Goal: Information Seeking & Learning: Learn about a topic

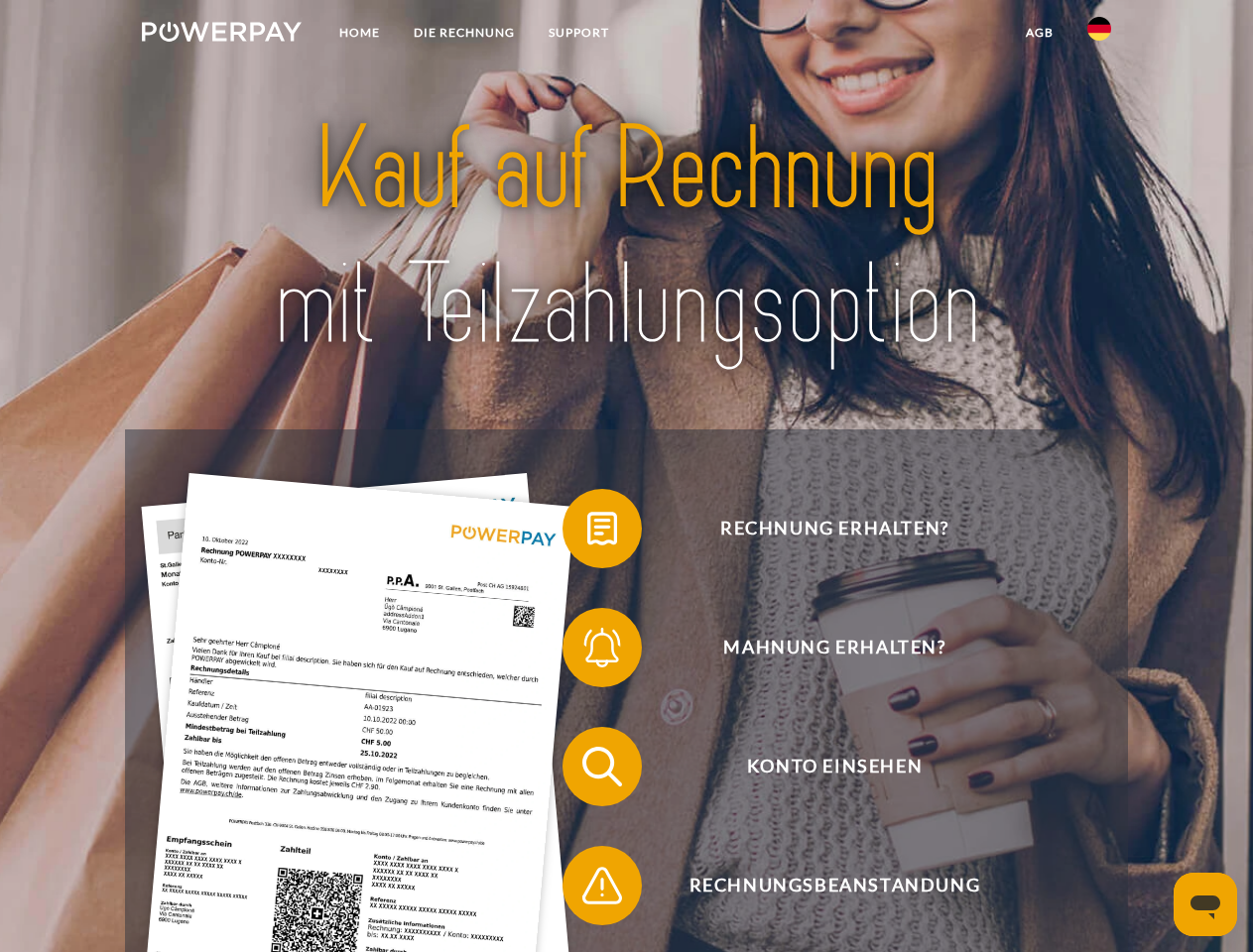
click at [221, 35] on img at bounding box center [222, 32] width 160 height 20
click at [1100, 35] on img at bounding box center [1100, 29] width 24 height 24
click at [1039, 33] on link "agb" at bounding box center [1040, 33] width 62 height 36
click at [587, 532] on span at bounding box center [572, 529] width 100 height 99
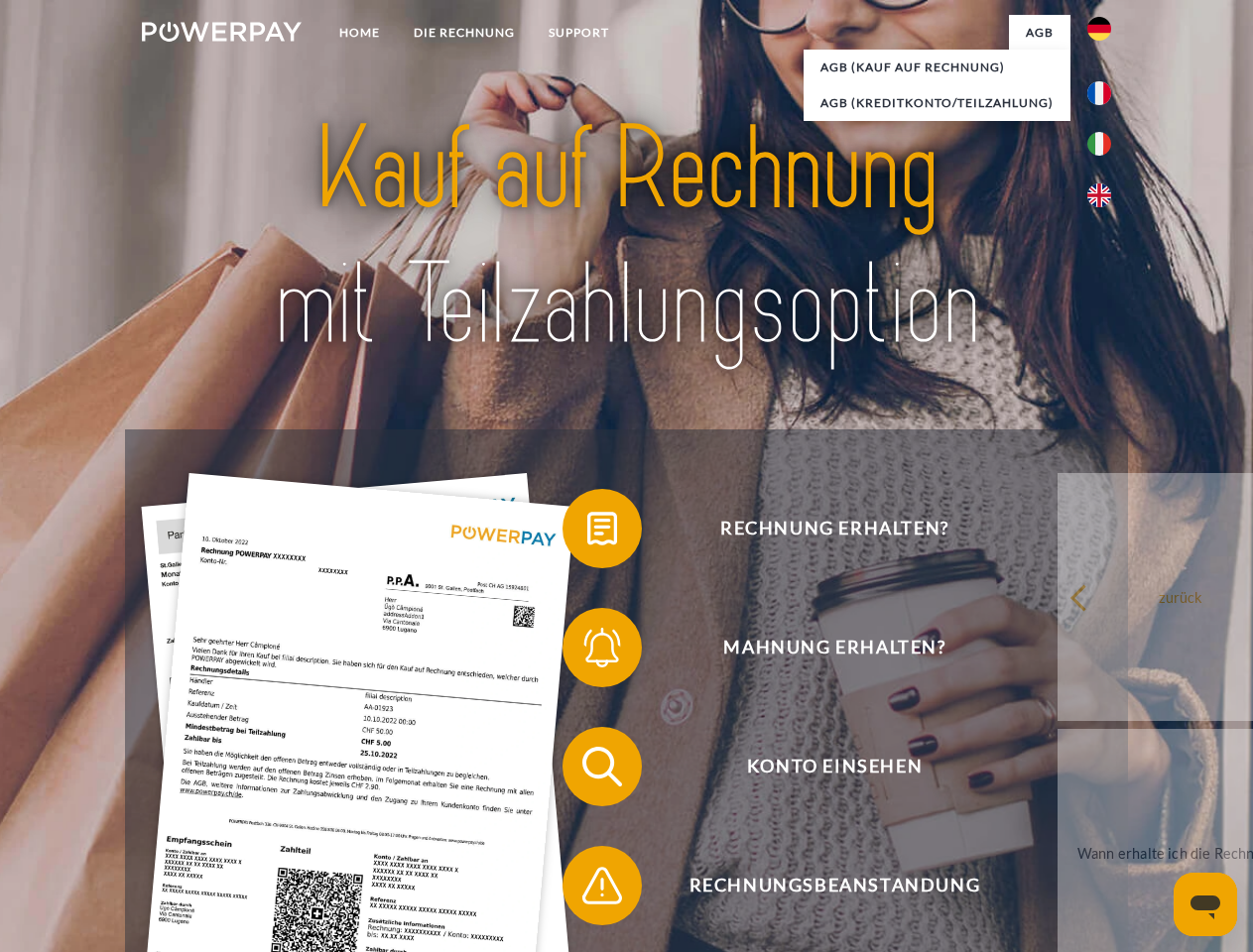
click at [587, 652] on span at bounding box center [572, 648] width 100 height 99
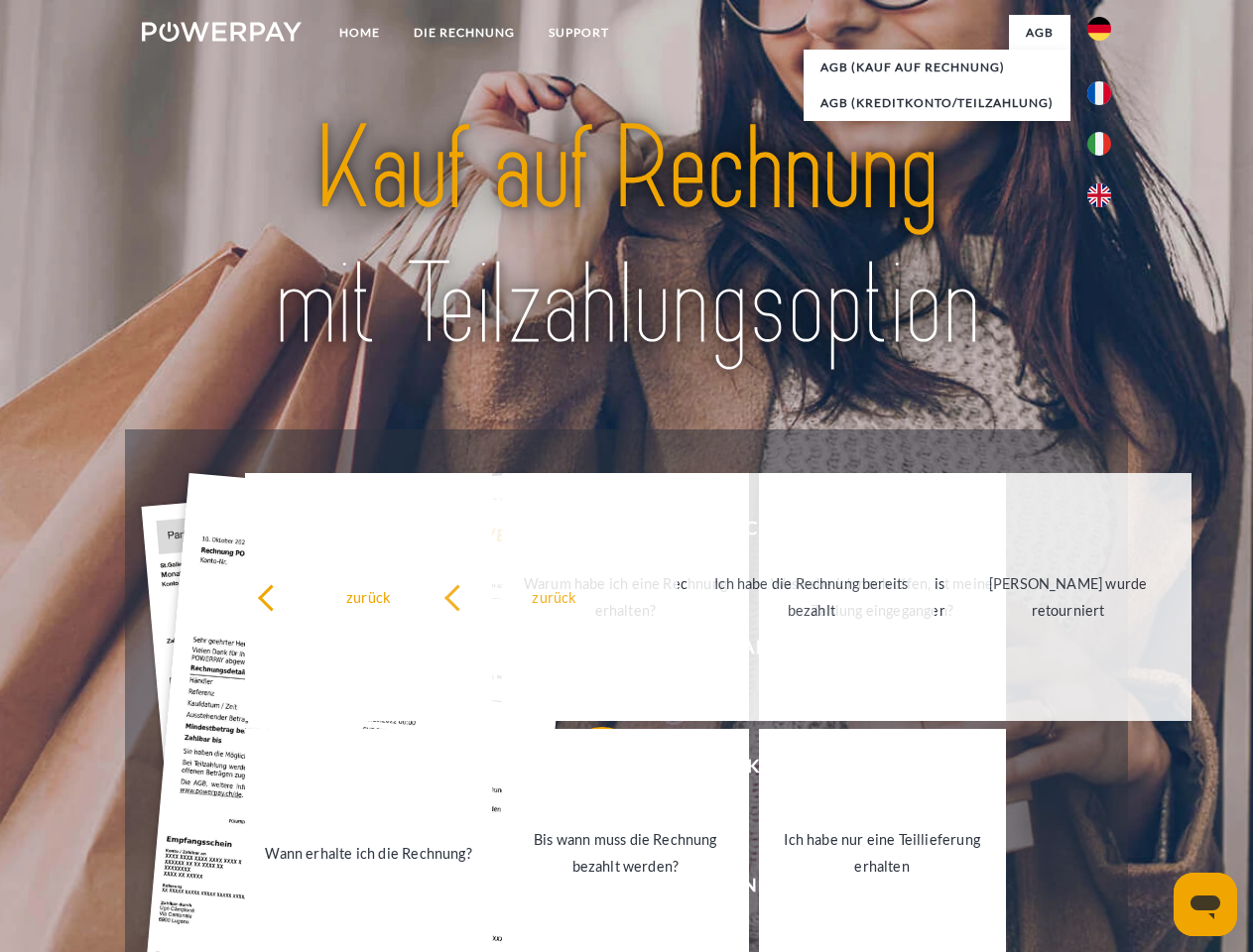
click at [759, 889] on link "Ich habe nur eine Teillieferung erhalten" at bounding box center [883, 853] width 247 height 248
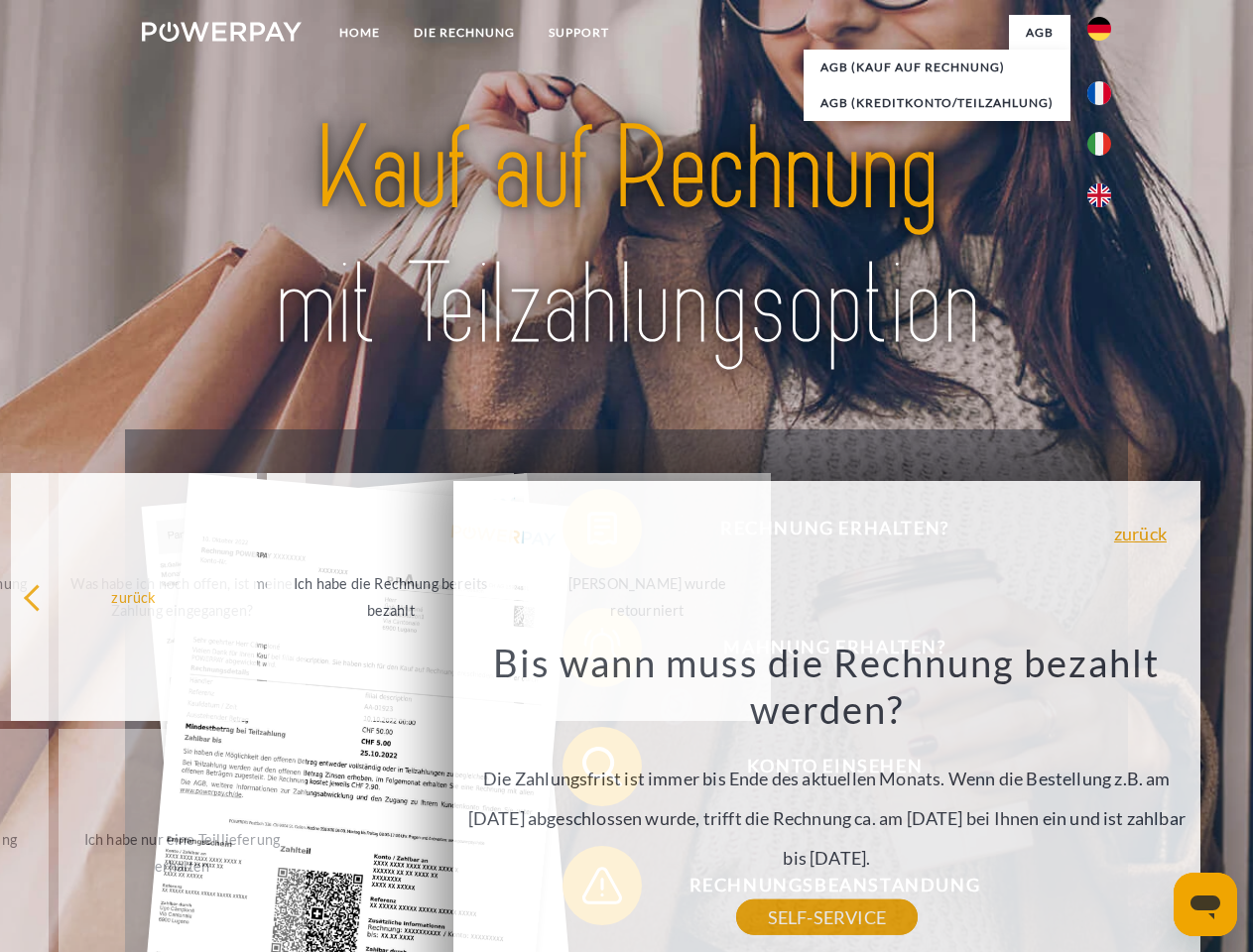
click at [1205, 904] on icon "Messaging-Fenster öffnen" at bounding box center [1205, 907] width 30 height 24
